Goal: Task Accomplishment & Management: Manage account settings

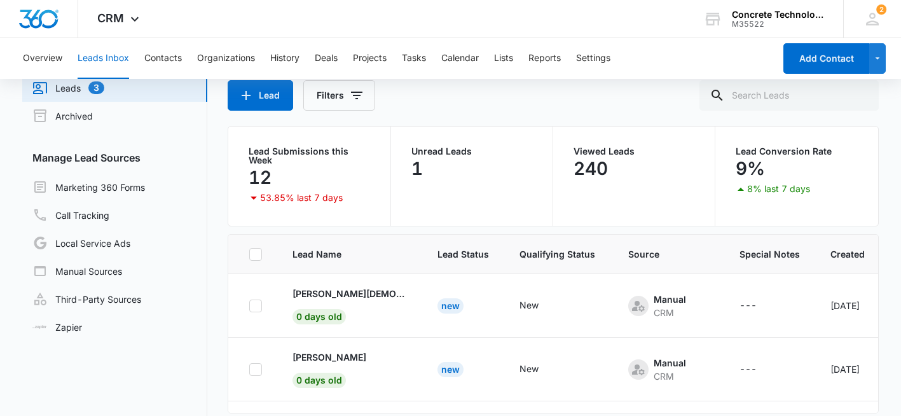
click at [270, 91] on button "Lead" at bounding box center [260, 95] width 65 height 31
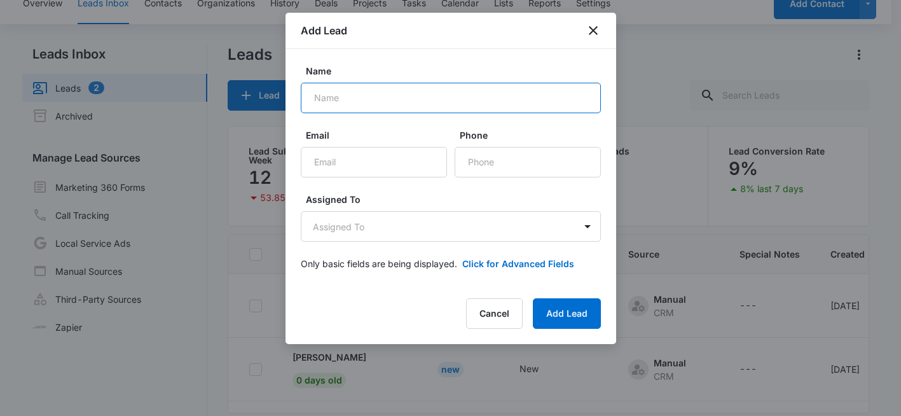
click at [340, 103] on input "Name" at bounding box center [451, 98] width 300 height 31
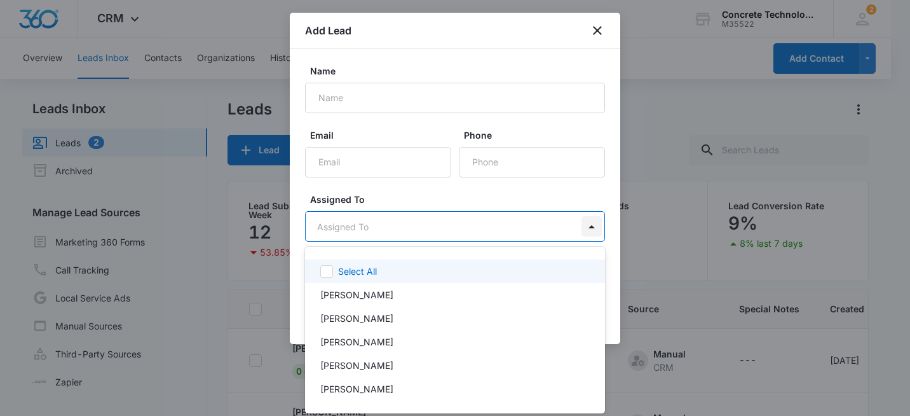
click at [580, 233] on body "CRM Apps Reputation Websites Forms CRM Email Social Shop Payments POS Content A…" at bounding box center [455, 208] width 910 height 416
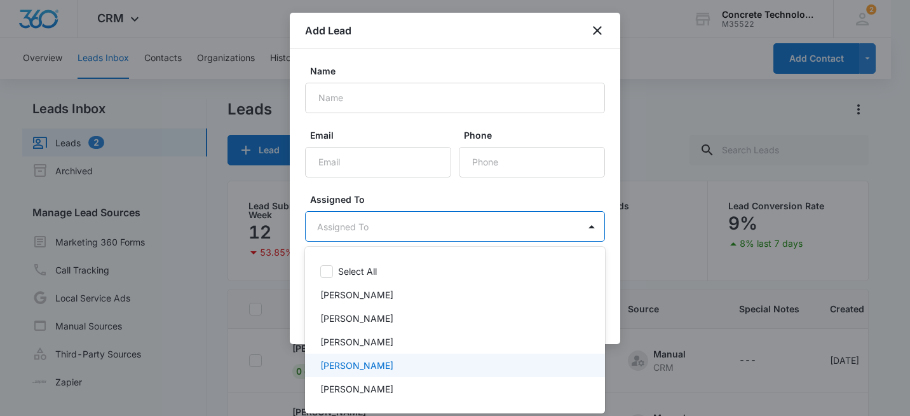
click at [346, 358] on div "[PERSON_NAME]" at bounding box center [455, 365] width 300 height 24
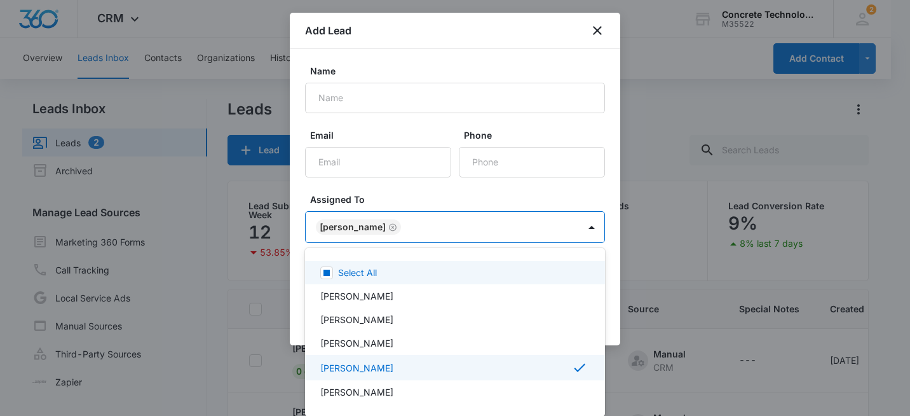
click at [477, 200] on div at bounding box center [455, 208] width 910 height 416
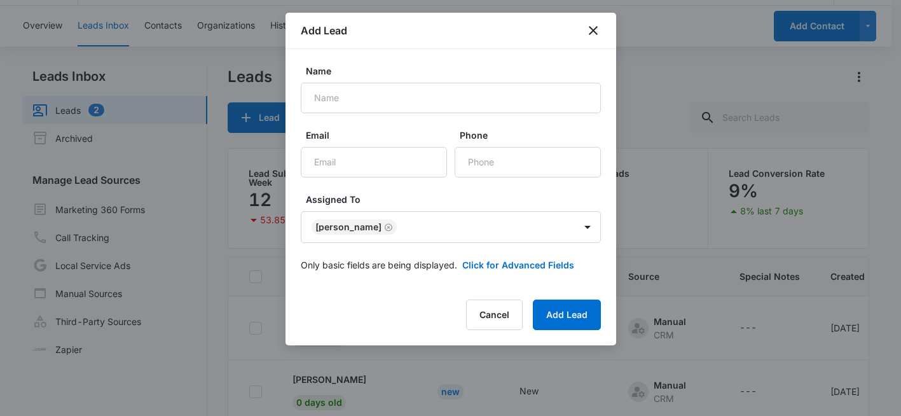
scroll to position [33, 0]
click at [505, 264] on button "Click for Advanced Fields" at bounding box center [518, 264] width 112 height 13
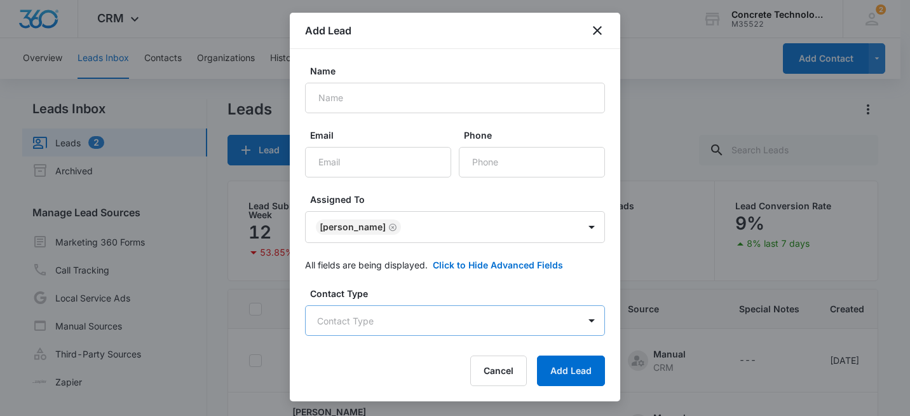
click at [459, 329] on body "CRM Apps Reputation Websites Forms CRM Email Social Shop Payments POS Content A…" at bounding box center [455, 261] width 910 height 523
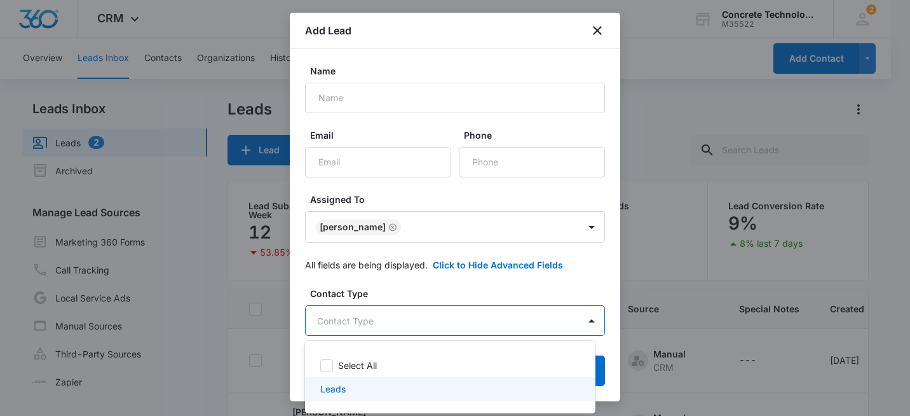
click at [369, 385] on div "Leads" at bounding box center [448, 388] width 257 height 13
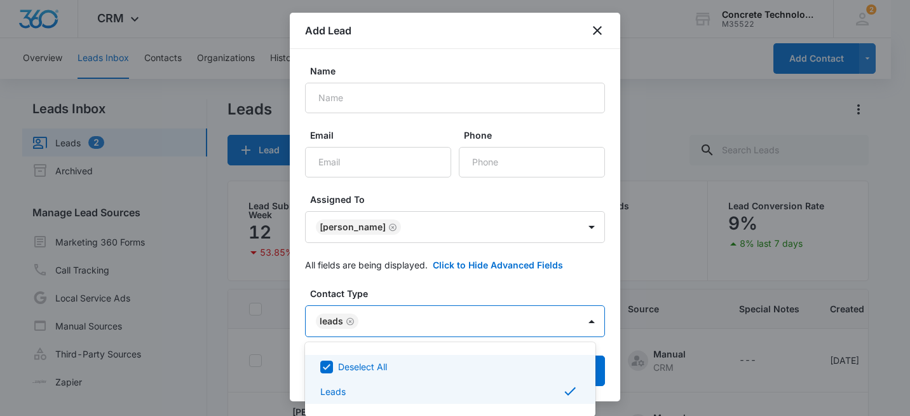
click at [422, 296] on div at bounding box center [455, 208] width 910 height 416
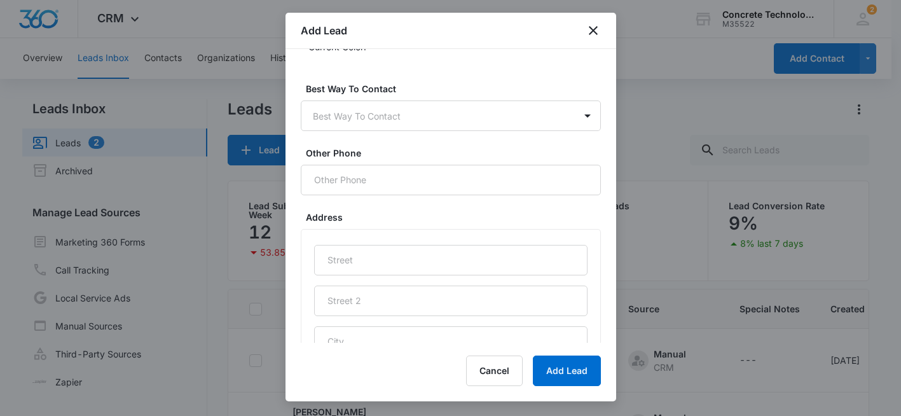
scroll to position [436, 0]
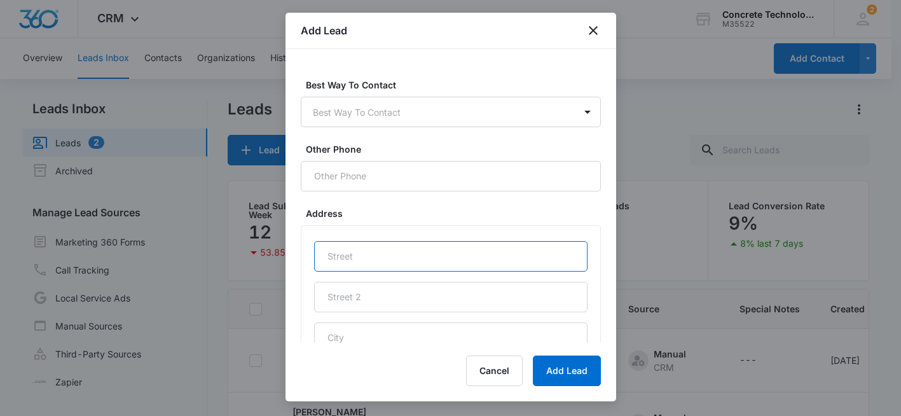
click at [409, 264] on input "text" at bounding box center [450, 256] width 273 height 31
type input "Facebook Lead 9/4"
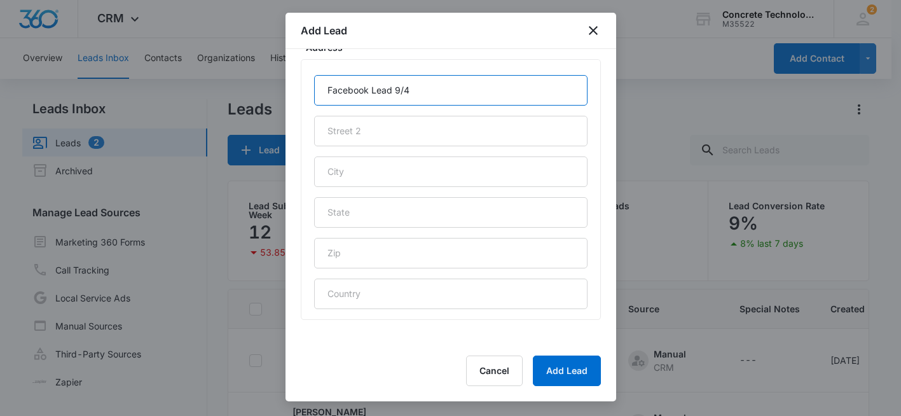
scroll to position [0, 0]
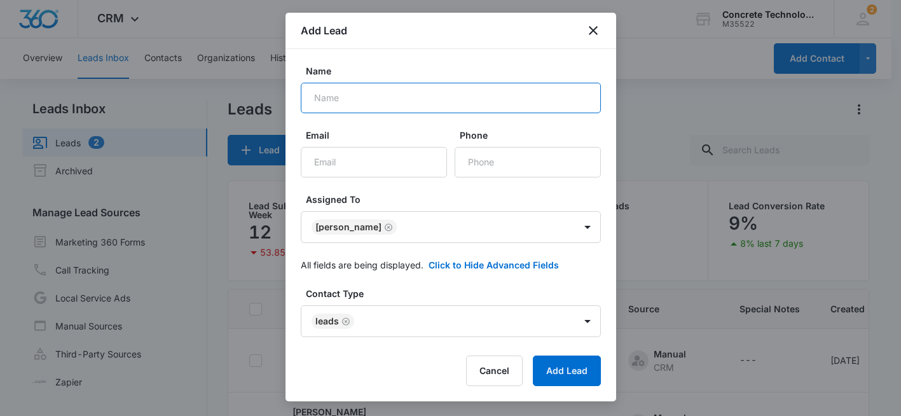
click at [383, 99] on input "Name" at bounding box center [451, 98] width 300 height 31
click at [500, 368] on button "Cancel" at bounding box center [494, 370] width 57 height 31
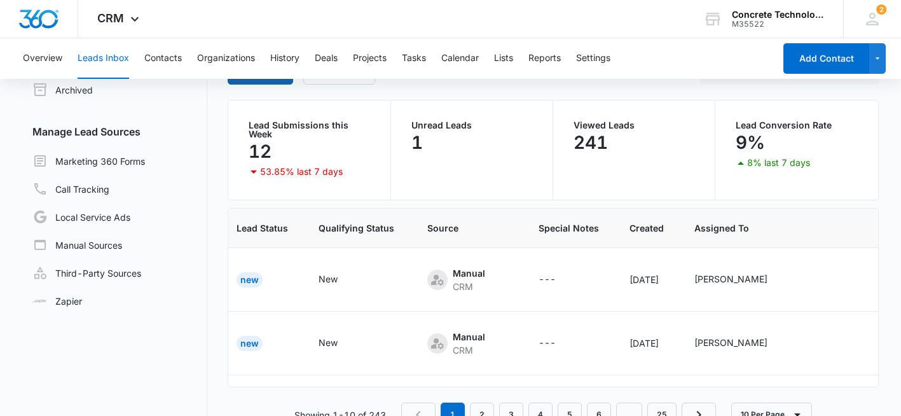
scroll to position [0, 327]
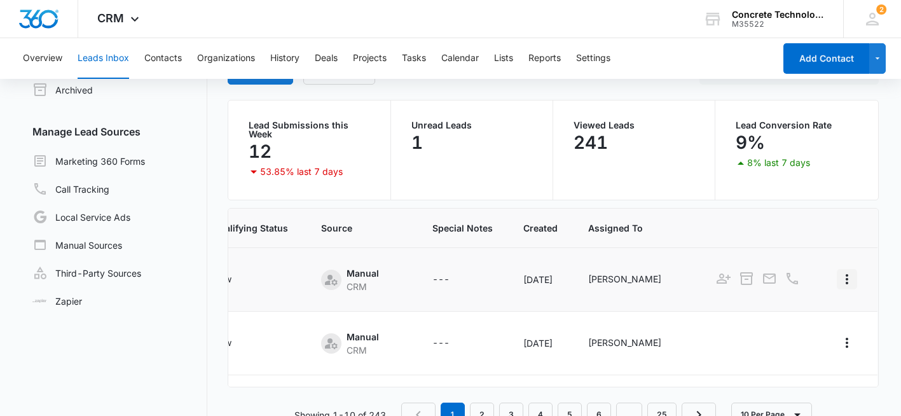
click at [839, 282] on icon "Actions" at bounding box center [846, 278] width 15 height 15
click at [763, 355] on div "Delete" at bounding box center [783, 352] width 65 height 9
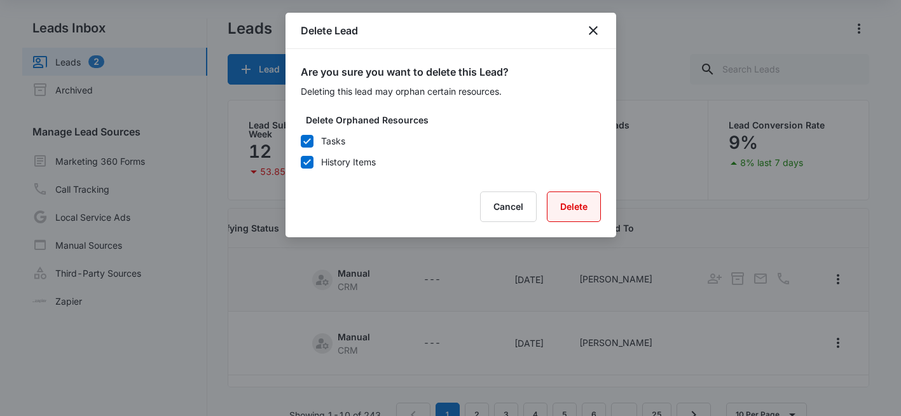
click at [582, 208] on button "Delete" at bounding box center [574, 206] width 54 height 31
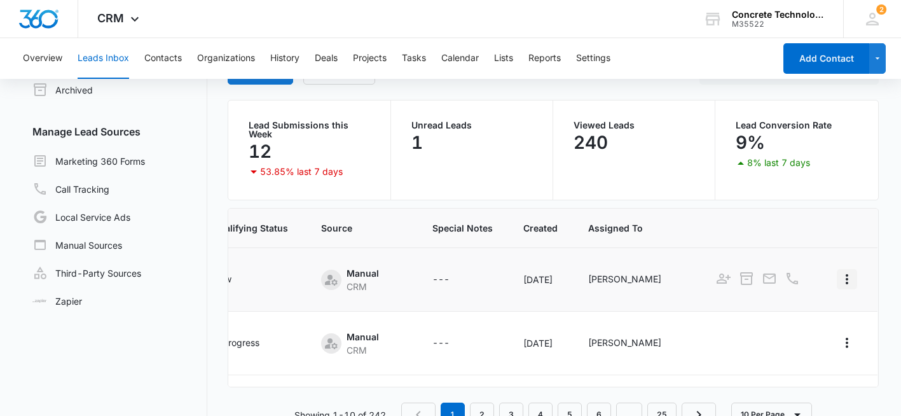
click at [837, 289] on button "Actions" at bounding box center [847, 279] width 20 height 20
click at [783, 353] on div "Delete" at bounding box center [783, 352] width 65 height 9
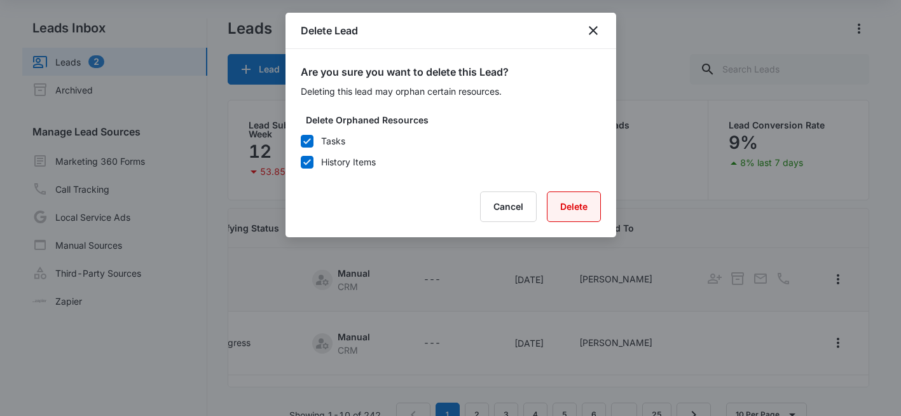
click at [581, 208] on button "Delete" at bounding box center [574, 206] width 54 height 31
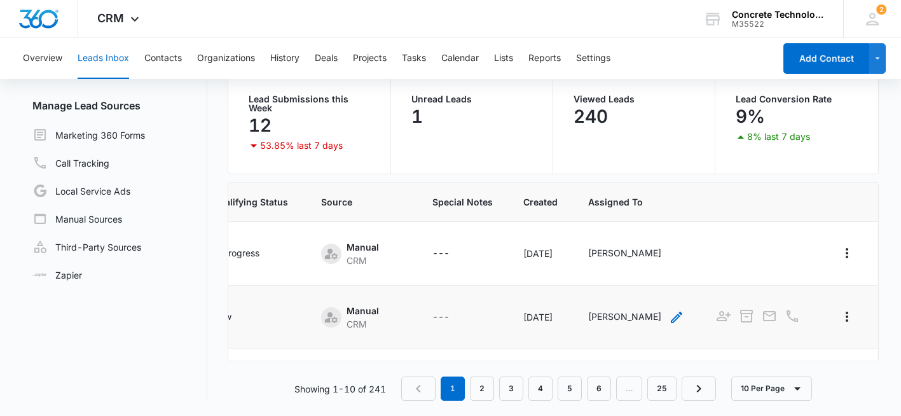
scroll to position [0, 0]
